Goal: Task Accomplishment & Management: Manage account settings

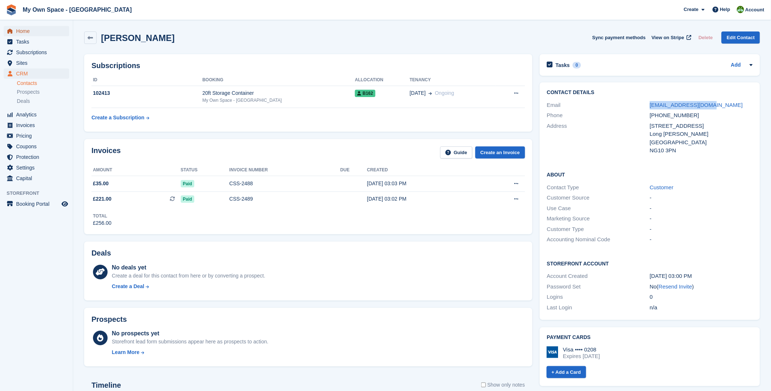
click at [25, 28] on span "Home" at bounding box center [38, 31] width 44 height 10
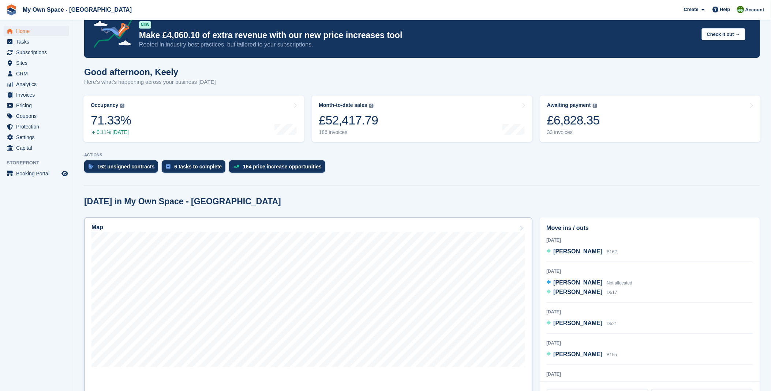
scroll to position [122, 0]
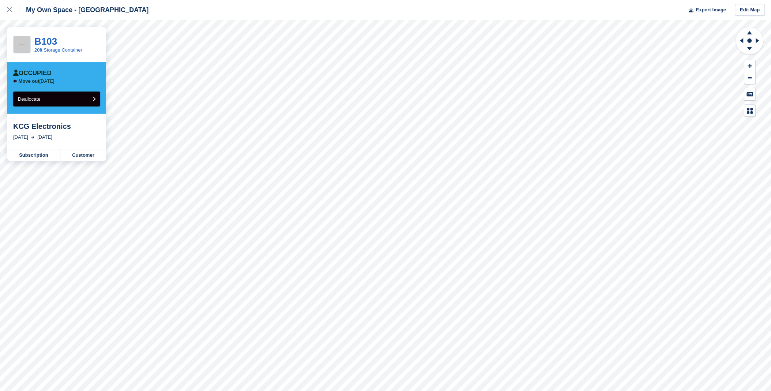
click at [38, 96] on span "Deallocate" at bounding box center [29, 98] width 22 height 5
click at [19, 158] on link "Subscription" at bounding box center [33, 155] width 53 height 12
click at [53, 99] on button "Deallocate" at bounding box center [56, 98] width 87 height 15
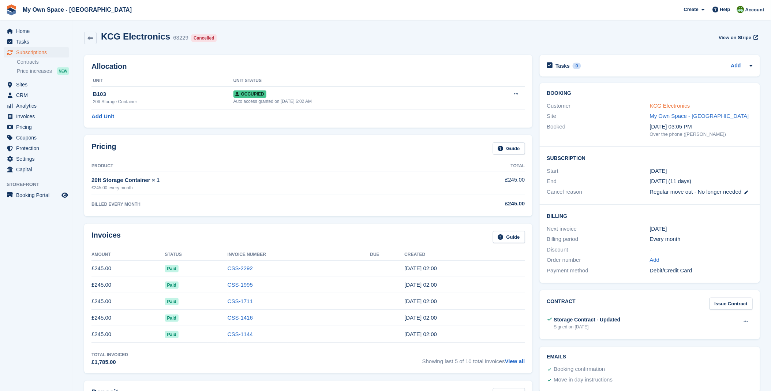
click at [660, 104] on link "KCG Electronics" at bounding box center [670, 105] width 40 height 6
click at [94, 41] on link at bounding box center [90, 38] width 12 height 12
